Goal: Task Accomplishment & Management: Use online tool/utility

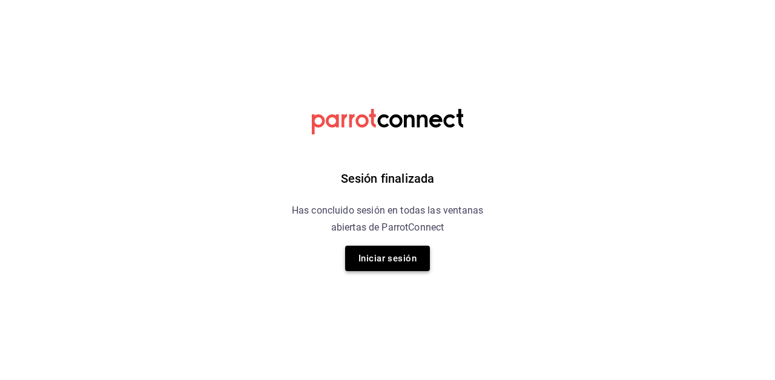
click at [392, 256] on button "Iniciar sesión" at bounding box center [387, 258] width 85 height 25
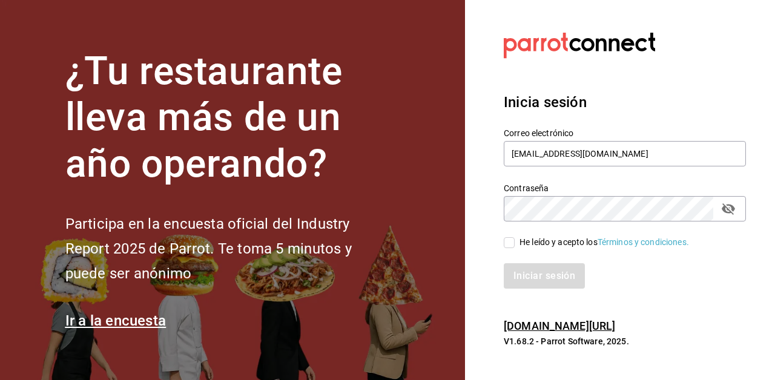
click at [510, 241] on input "He leído y acepto los Términos y condiciones." at bounding box center [509, 242] width 11 height 11
checkbox input "true"
click at [527, 272] on button "Iniciar sesión" at bounding box center [545, 275] width 82 height 25
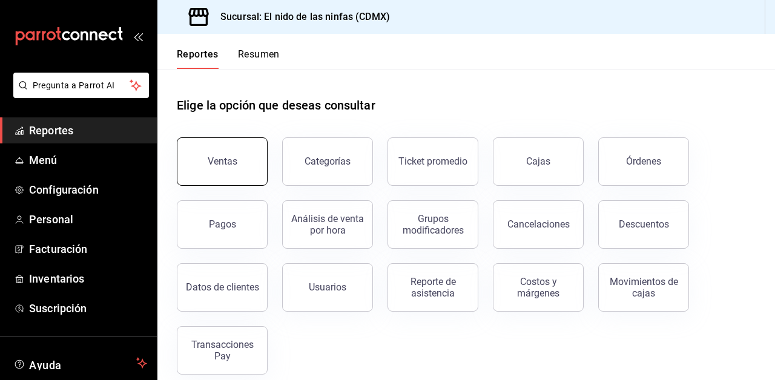
click at [229, 151] on button "Ventas" at bounding box center [222, 161] width 91 height 48
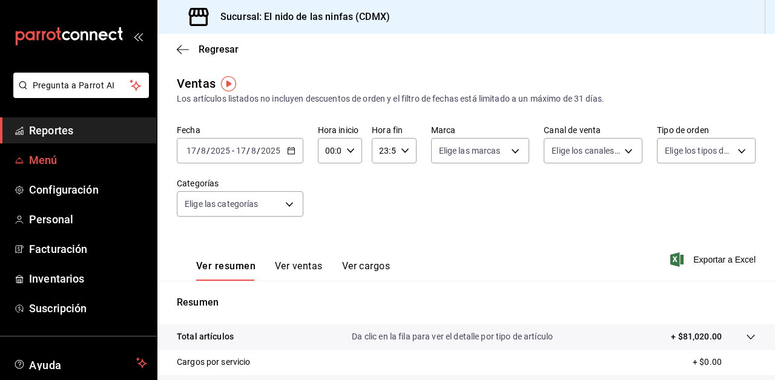
click at [134, 157] on span "Menú" at bounding box center [88, 160] width 118 height 16
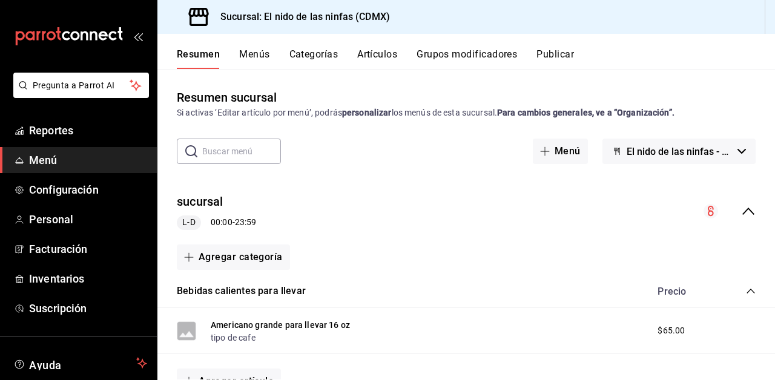
click at [377, 56] on button "Artículos" at bounding box center [377, 58] width 40 height 21
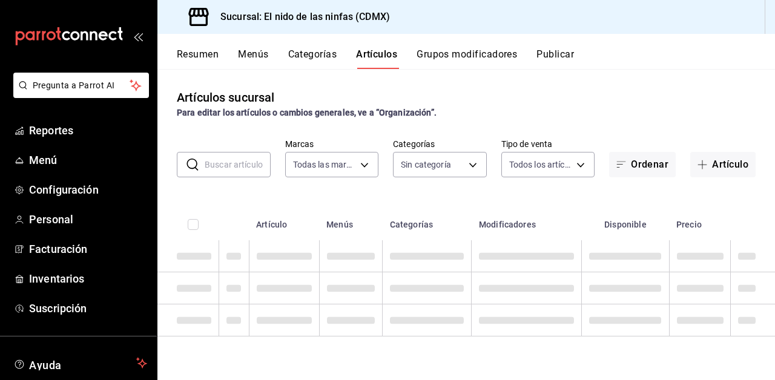
type input "d2e7f705-a92e-4b5a-9c7a-3f8867cbe88b"
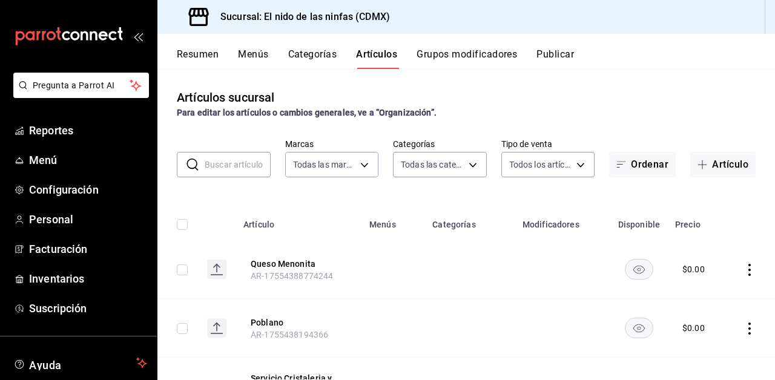
type input "5c205893-a101-45fe-a5e9-0d3a7003fba1,4b68dad8-5fea-4f89-9963-c0d84c3836ef,d07fc…"
click at [718, 160] on button "Artículo" at bounding box center [722, 164] width 65 height 25
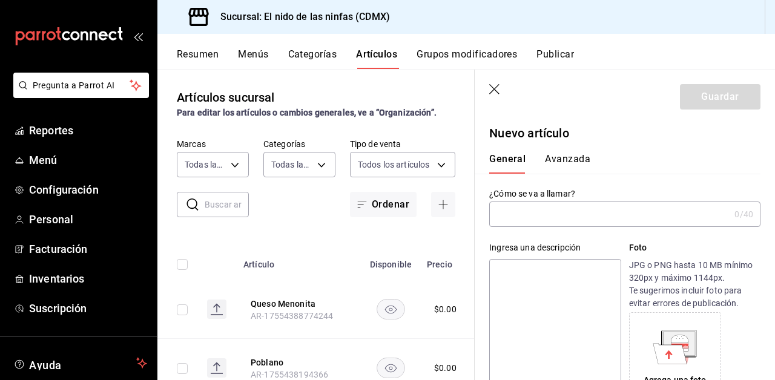
click at [560, 219] on input "text" at bounding box center [609, 214] width 240 height 24
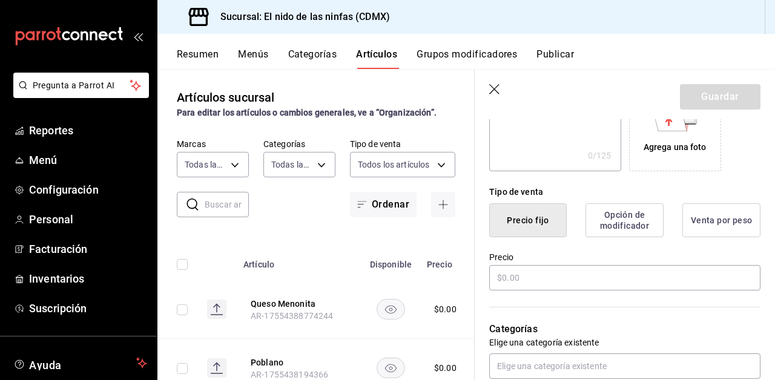
scroll to position [246, 0]
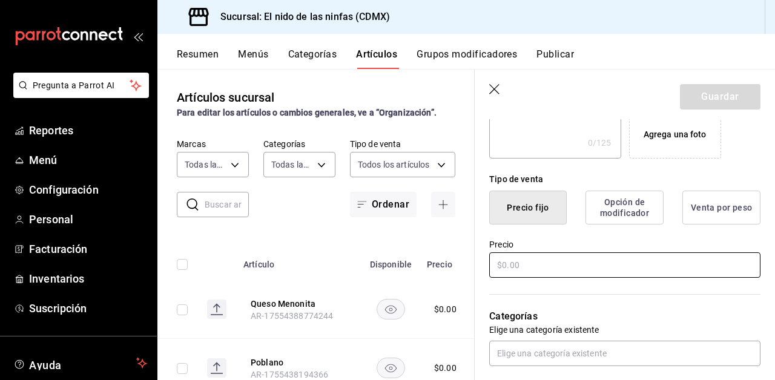
type input "Plato de quesos"
click at [524, 267] on input "text" at bounding box center [624, 264] width 271 height 25
type input "$1.00"
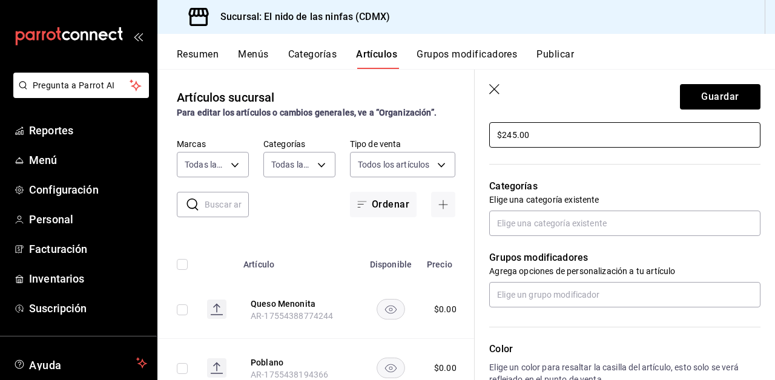
scroll to position [378, 0]
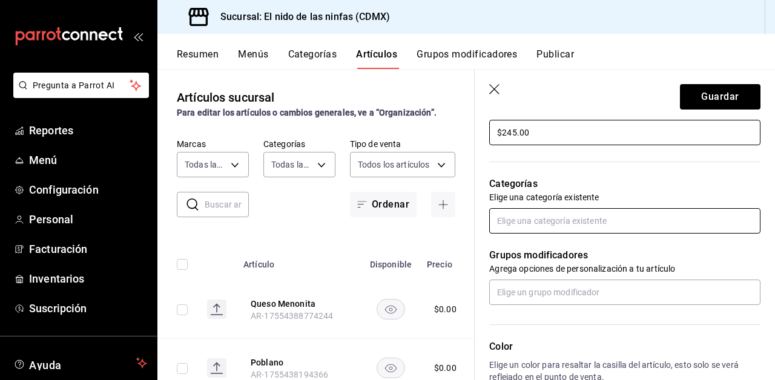
type input "$245.00"
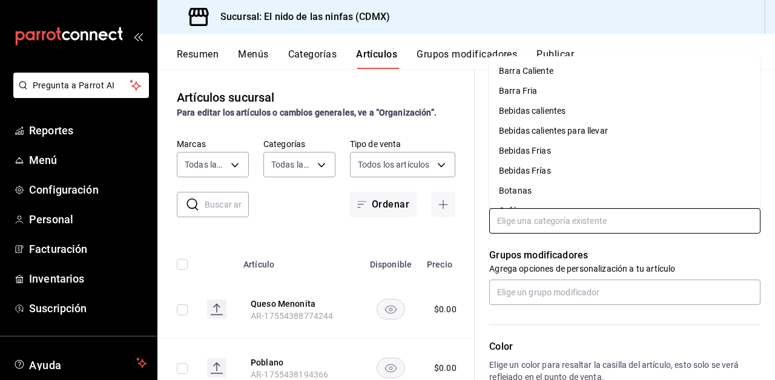
click at [521, 228] on input "text" at bounding box center [624, 220] width 271 height 25
click at [521, 190] on li "Botanas" at bounding box center [624, 191] width 271 height 20
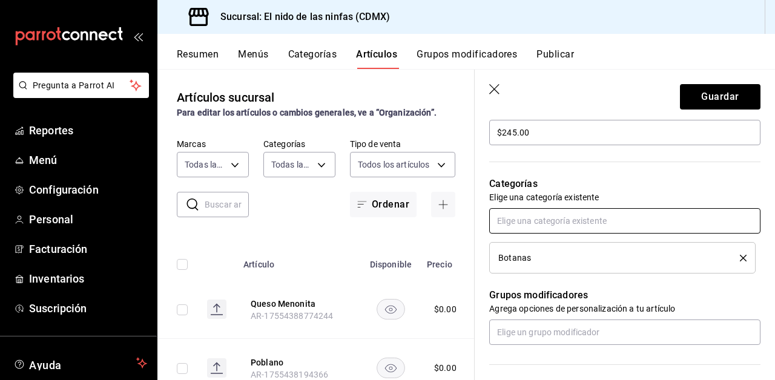
click at [518, 219] on input "text" at bounding box center [624, 220] width 271 height 25
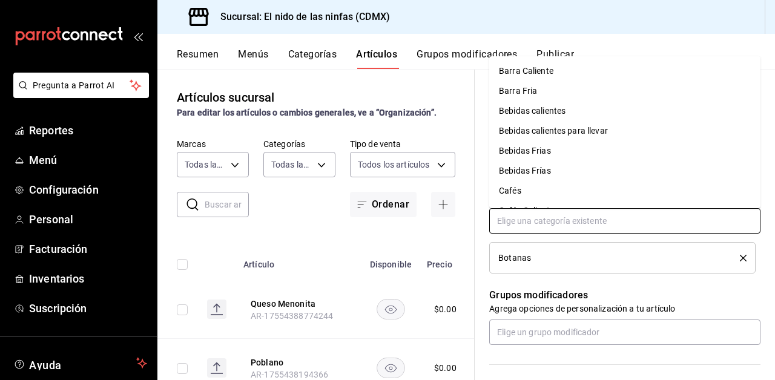
click at [510, 87] on li "Barra Fria" at bounding box center [624, 91] width 271 height 20
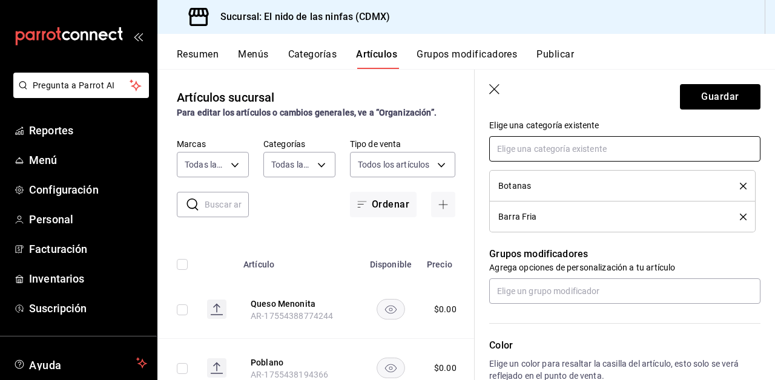
scroll to position [452, 0]
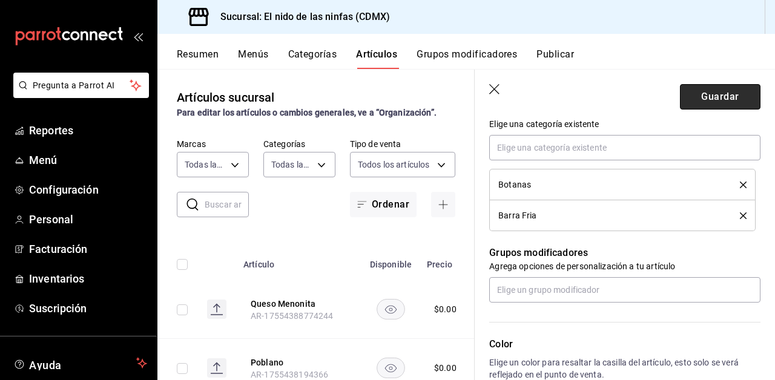
click at [719, 98] on button "Guardar" at bounding box center [720, 96] width 81 height 25
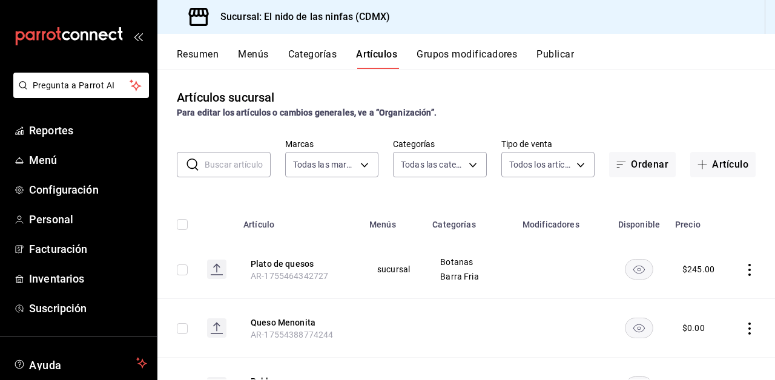
click at [569, 53] on button "Publicar" at bounding box center [555, 58] width 38 height 21
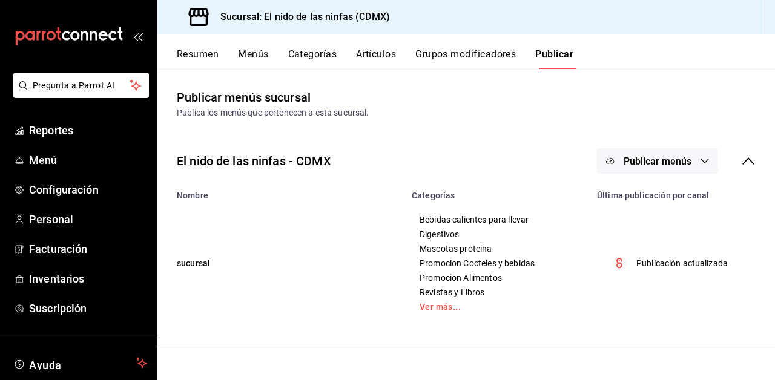
click at [653, 160] on span "Publicar menús" at bounding box center [658, 162] width 68 height 12
click at [665, 197] on span "Punto de venta" at bounding box center [675, 200] width 58 height 13
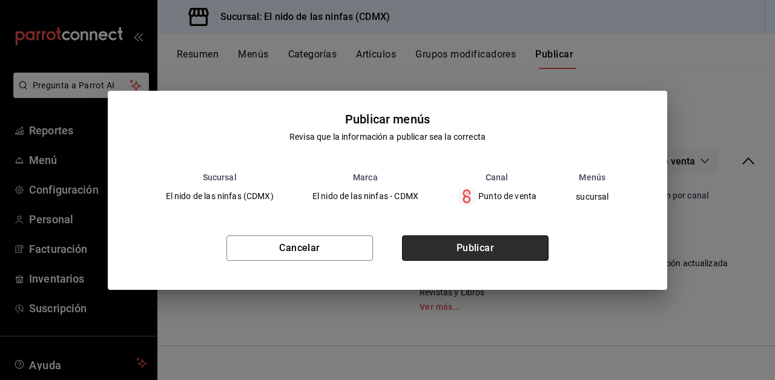
click at [491, 245] on button "Publicar" at bounding box center [475, 248] width 147 height 25
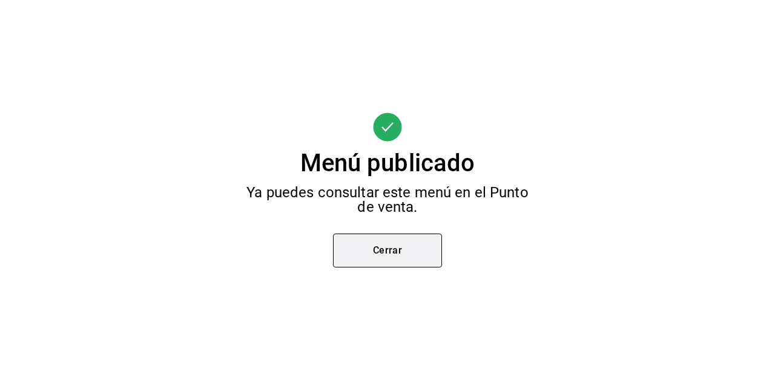
click at [406, 249] on button "Cerrar" at bounding box center [387, 251] width 109 height 34
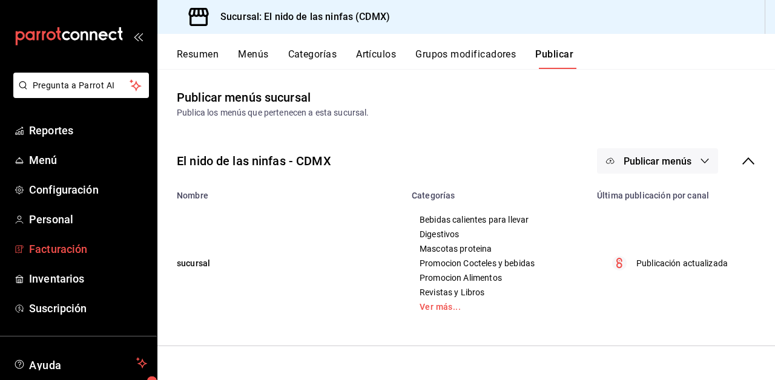
scroll to position [76, 0]
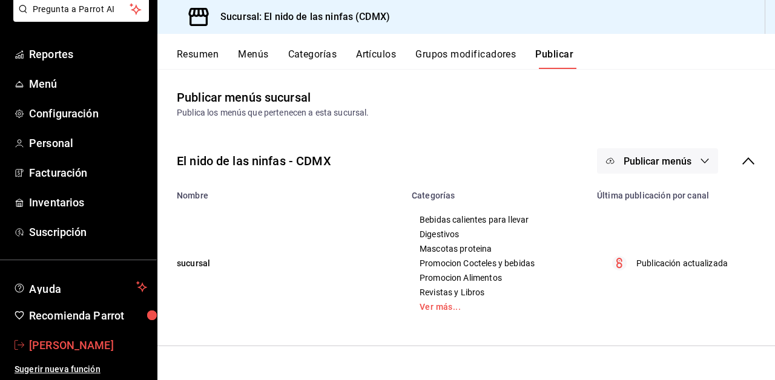
click at [82, 339] on span "[PERSON_NAME]" at bounding box center [88, 345] width 118 height 16
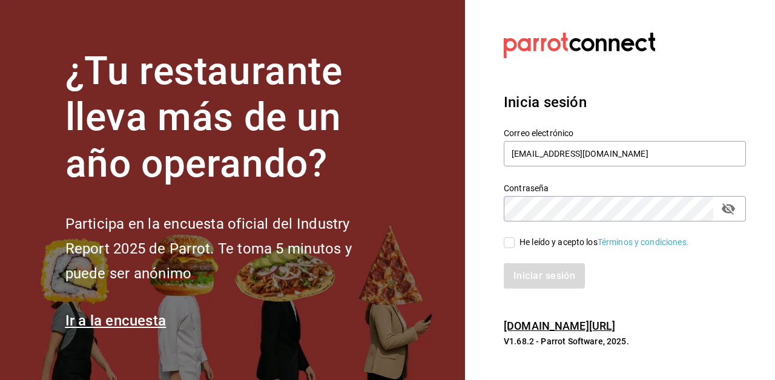
click at [509, 247] on input "He leído y acepto los Términos y condiciones." at bounding box center [509, 242] width 11 height 11
checkbox input "true"
click at [523, 280] on button "Iniciar sesión" at bounding box center [545, 275] width 82 height 25
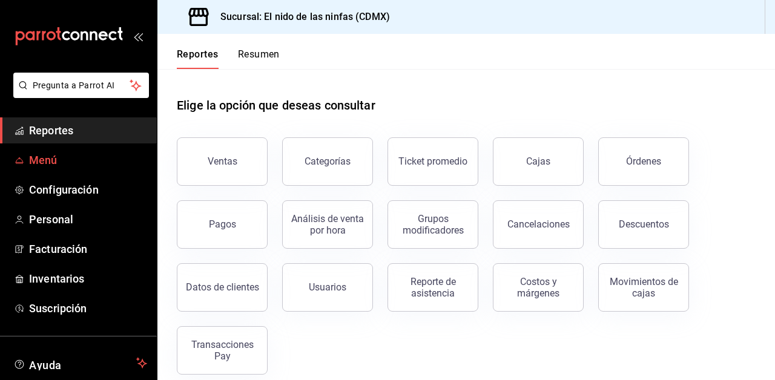
click at [53, 154] on span "Menú" at bounding box center [88, 160] width 118 height 16
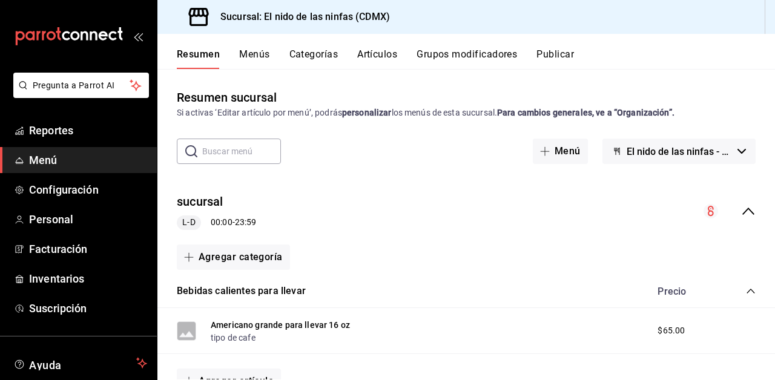
click at [372, 56] on button "Artículos" at bounding box center [377, 58] width 40 height 21
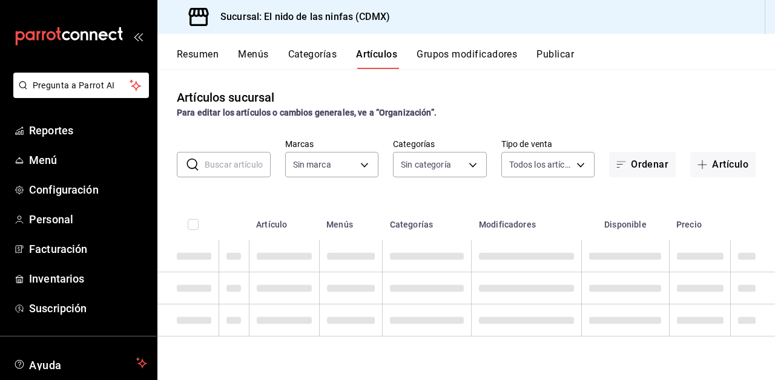
type input "d2e7f705-a92e-4b5a-9c7a-3f8867cbe88b"
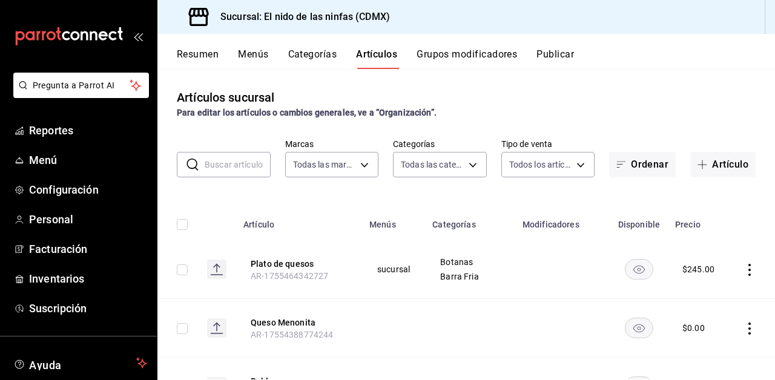
type input "5c205893-a101-45fe-a5e9-0d3a7003fba1,4b68dad8-5fea-4f89-9963-c0d84c3836ef,d07fc…"
click at [48, 157] on span "Menú" at bounding box center [88, 160] width 118 height 16
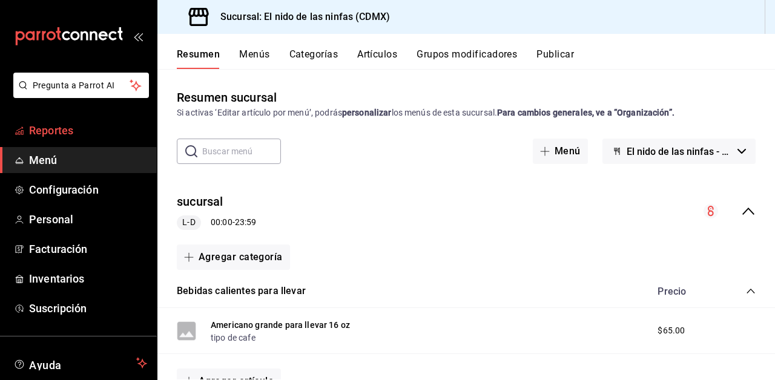
click at [44, 132] on span "Reportes" at bounding box center [88, 130] width 118 height 16
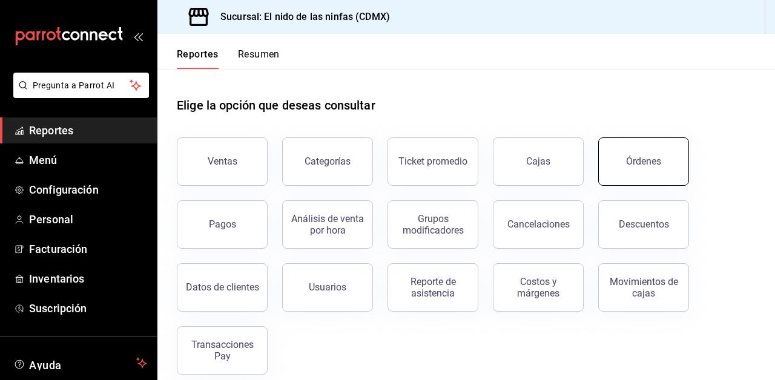
click at [623, 168] on button "Órdenes" at bounding box center [643, 161] width 91 height 48
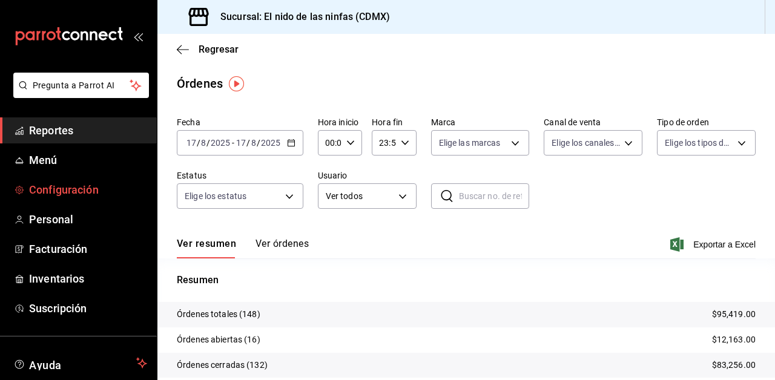
scroll to position [76, 0]
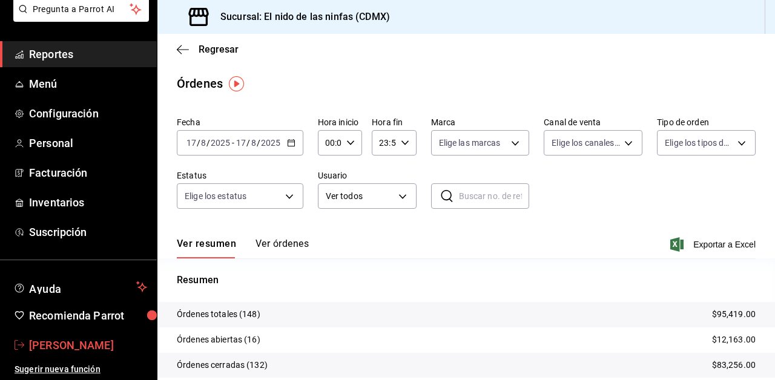
click at [87, 343] on span "[PERSON_NAME]" at bounding box center [88, 345] width 118 height 16
